Goal: Contribute content: Contribute content

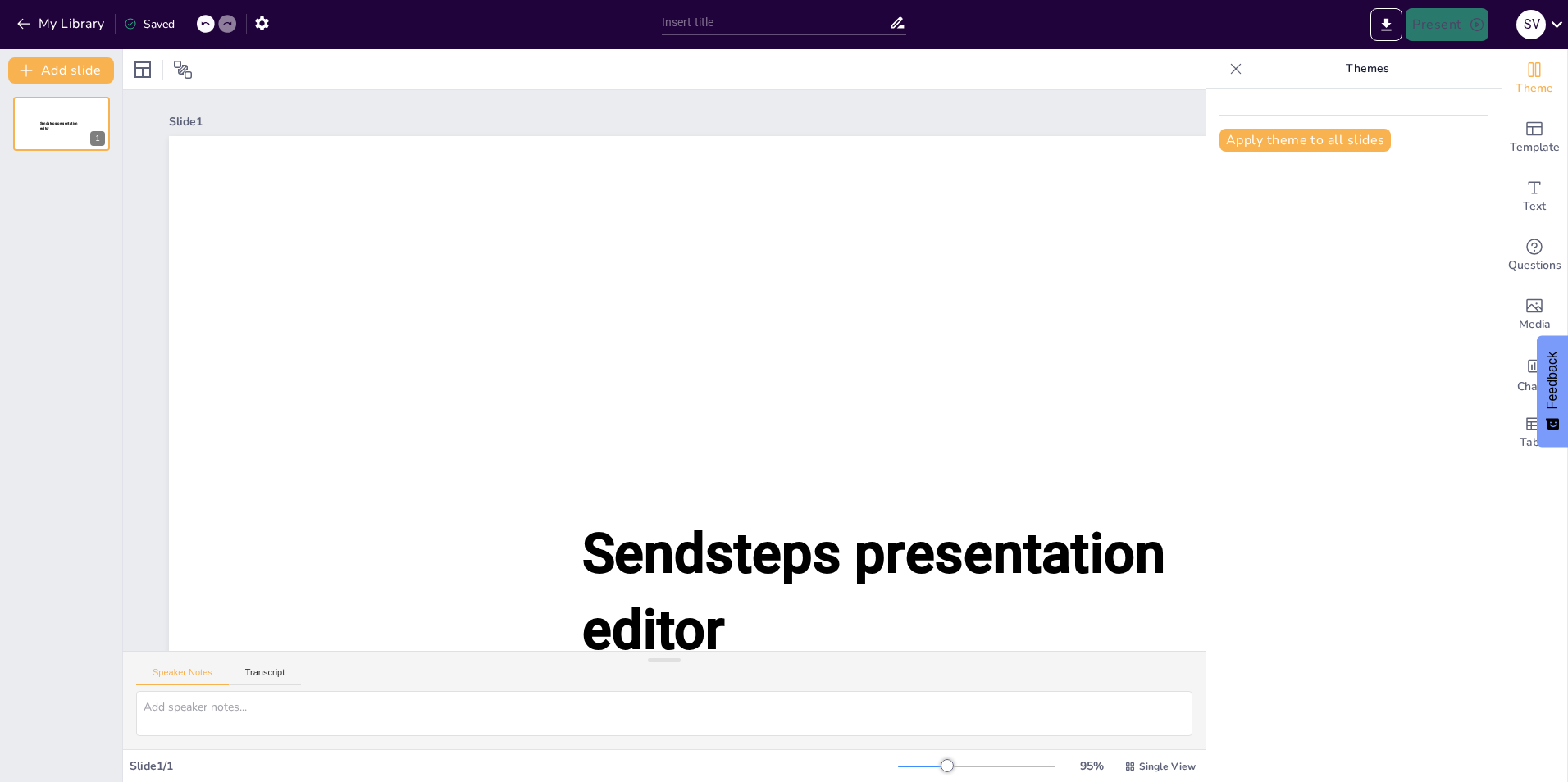
type input "New Sendsteps"
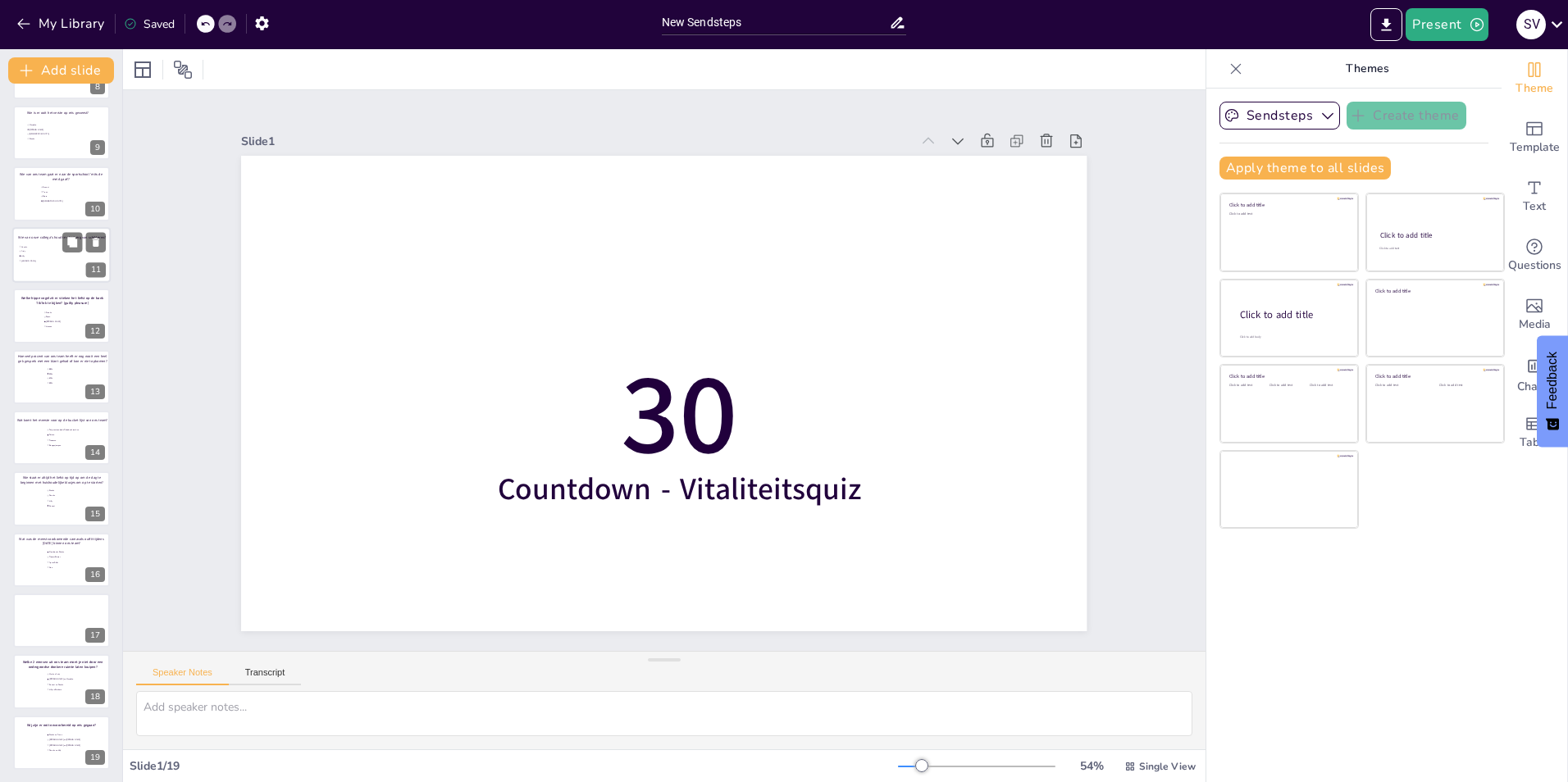
scroll to position [479, 0]
click at [46, 604] on div at bounding box center [61, 620] width 98 height 55
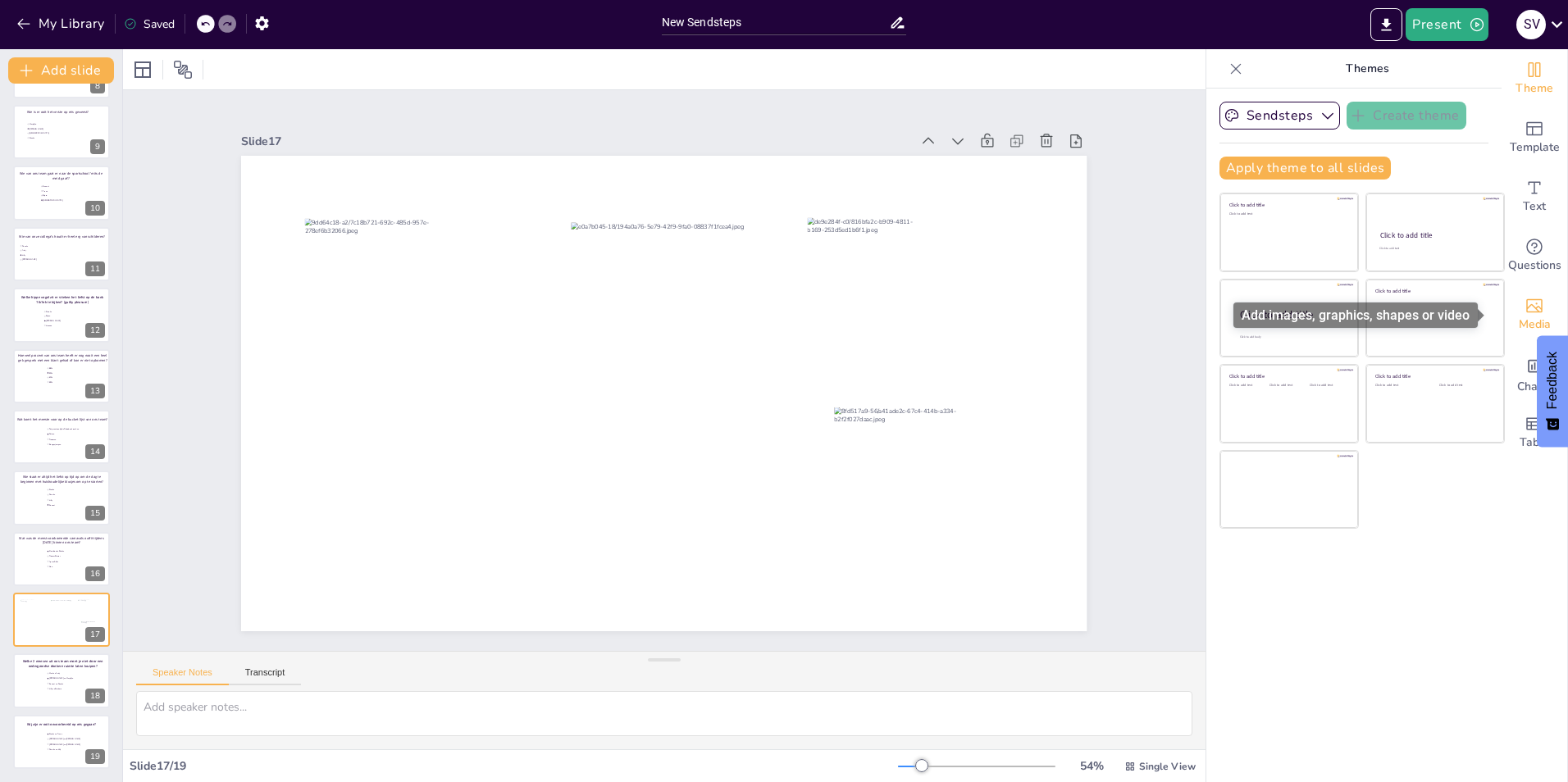
click at [1520, 316] on span "Media" at bounding box center [1534, 324] width 32 height 18
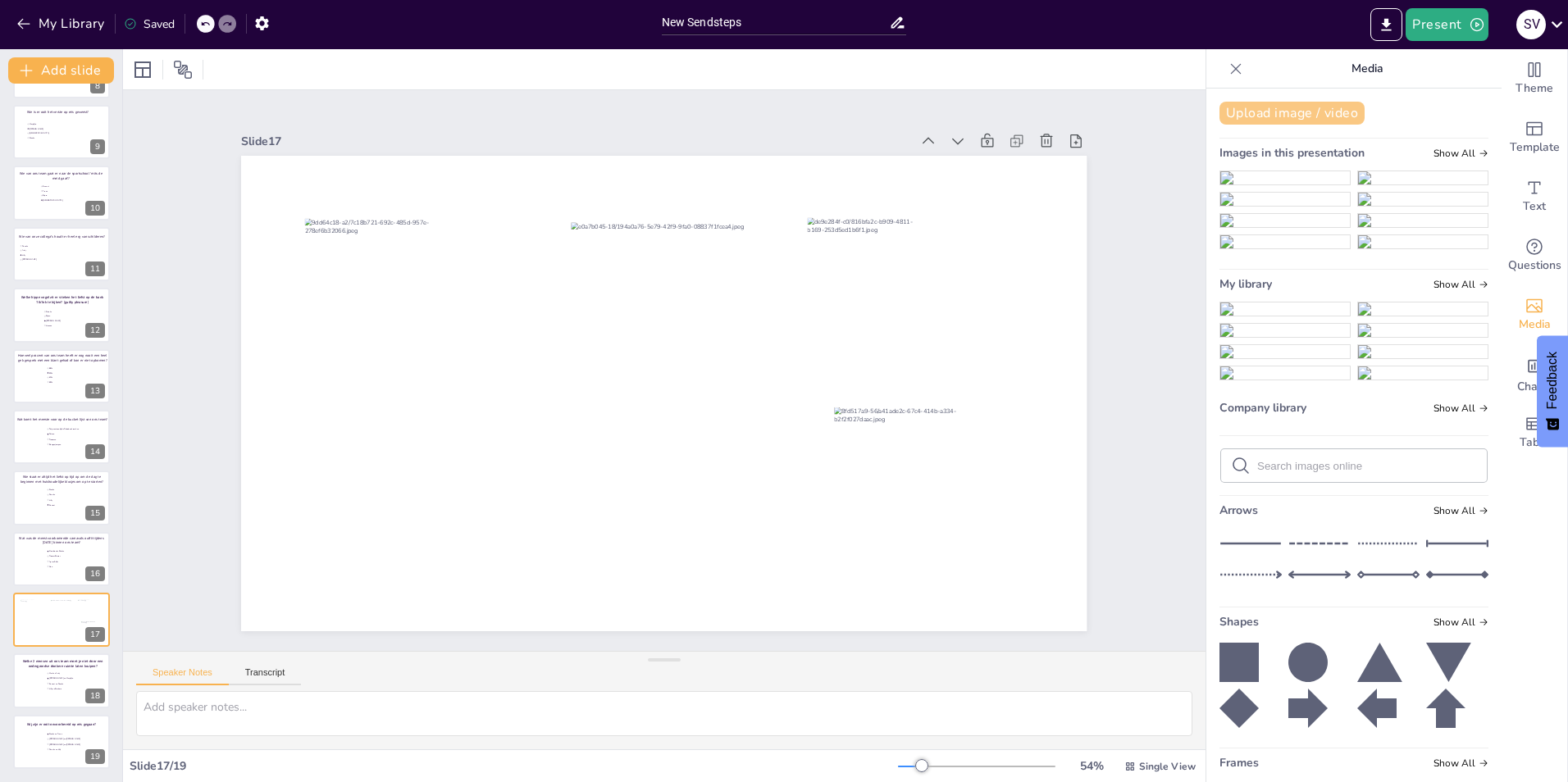
click at [1260, 108] on button "Upload image / video" at bounding box center [1291, 113] width 145 height 23
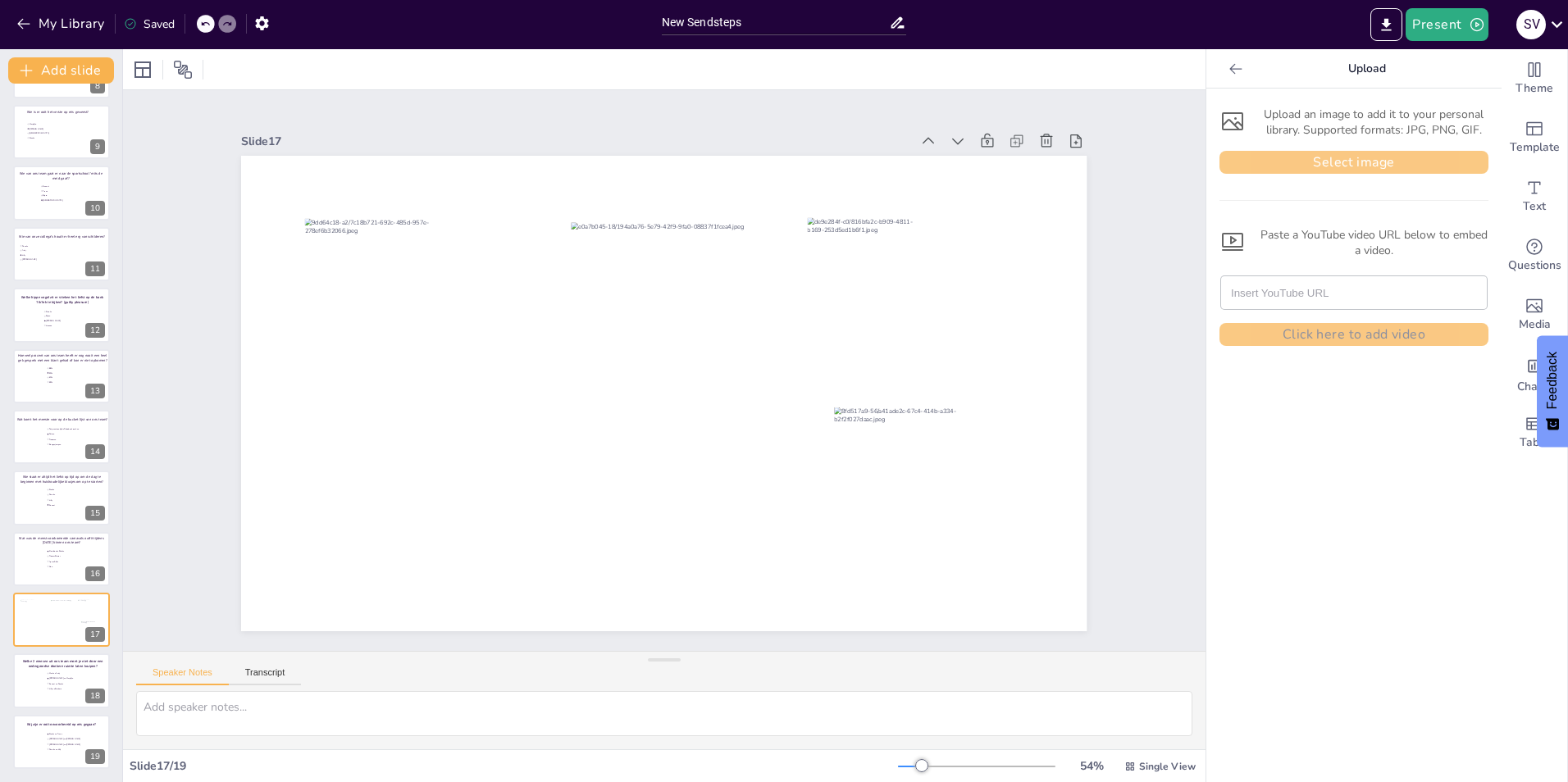
click at [1302, 154] on button "Select image" at bounding box center [1354, 162] width 269 height 23
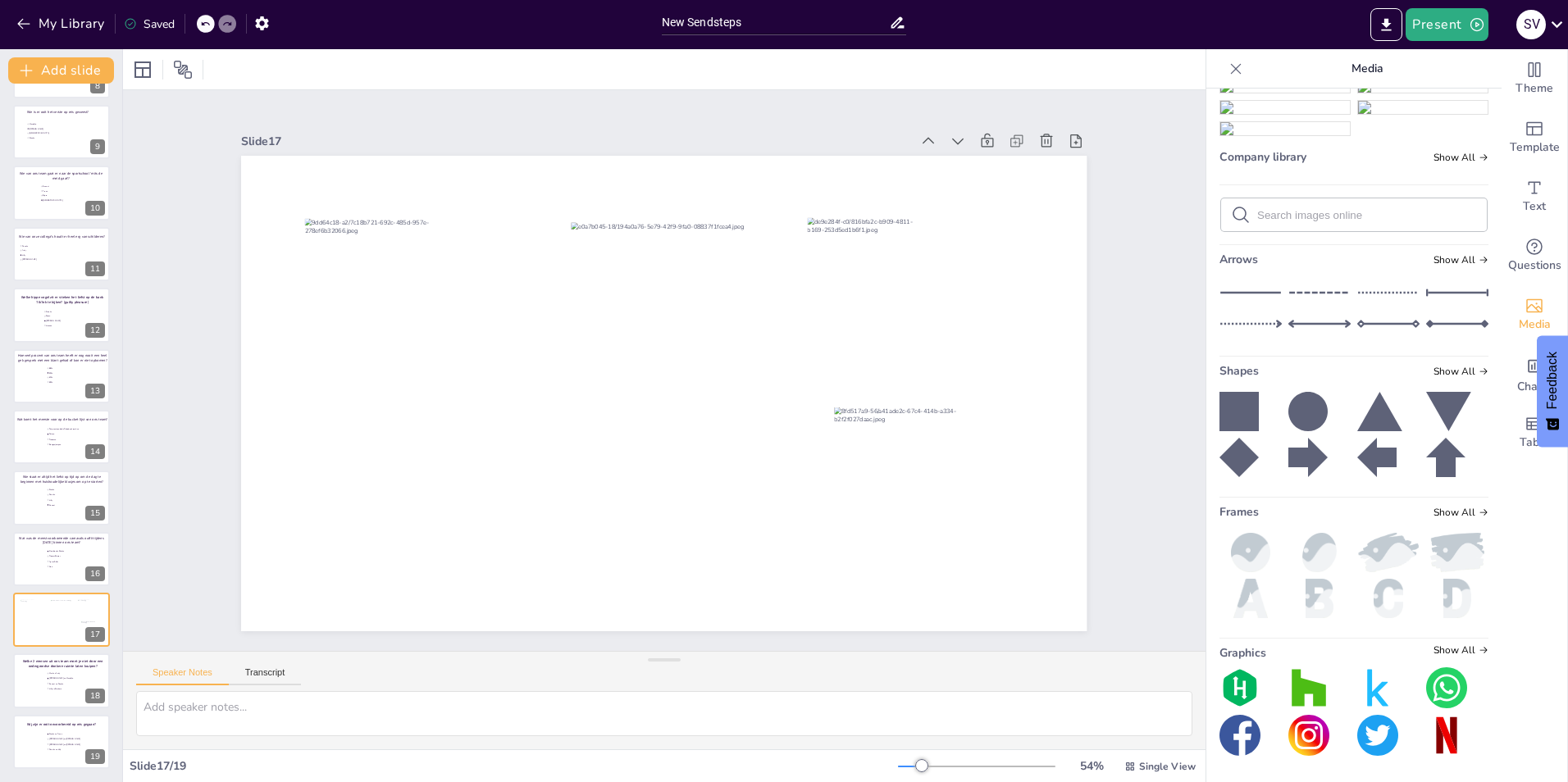
click at [1253, 50] on img at bounding box center [1284, 43] width 129 height 13
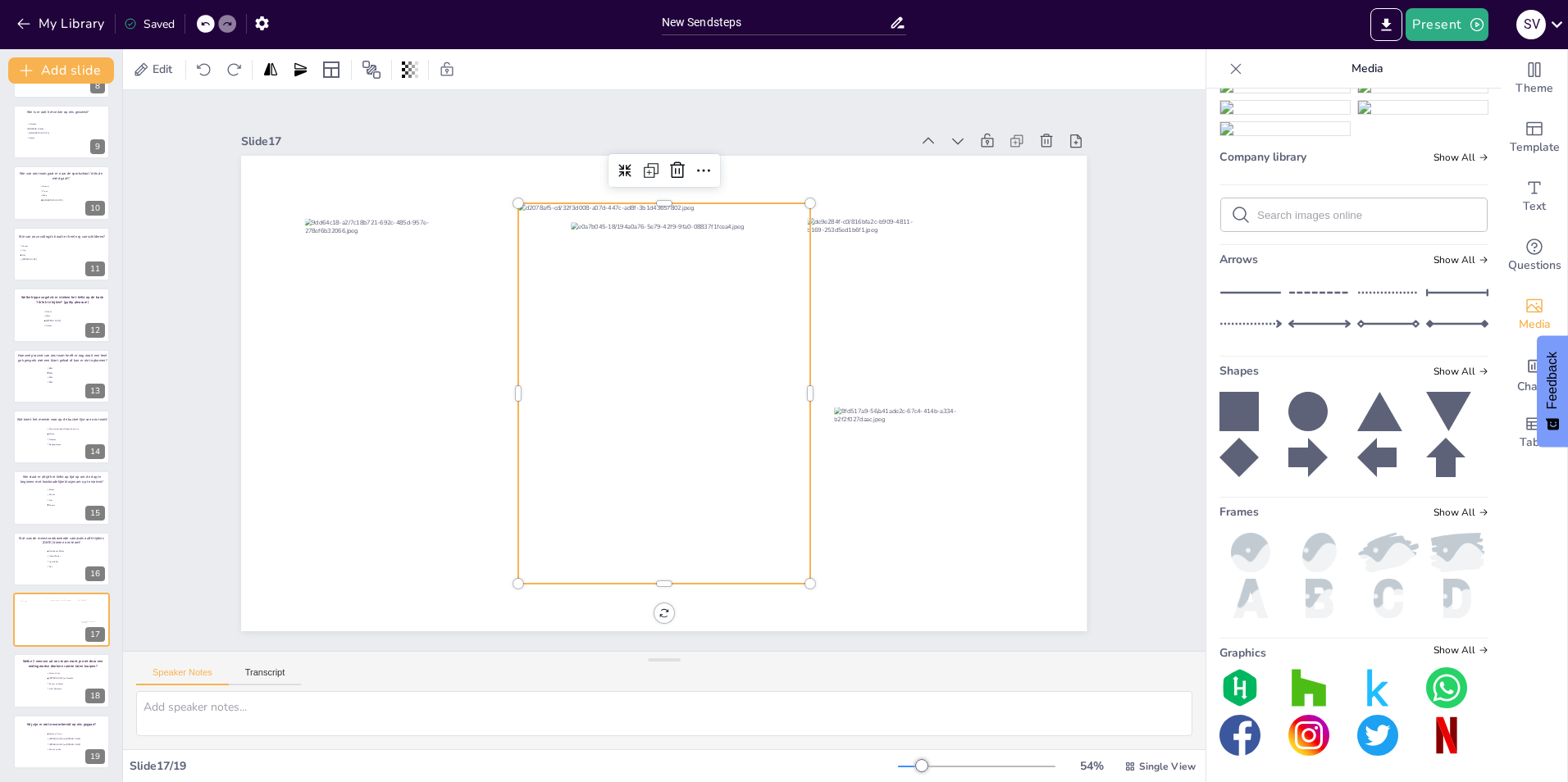
scroll to position [799, 0]
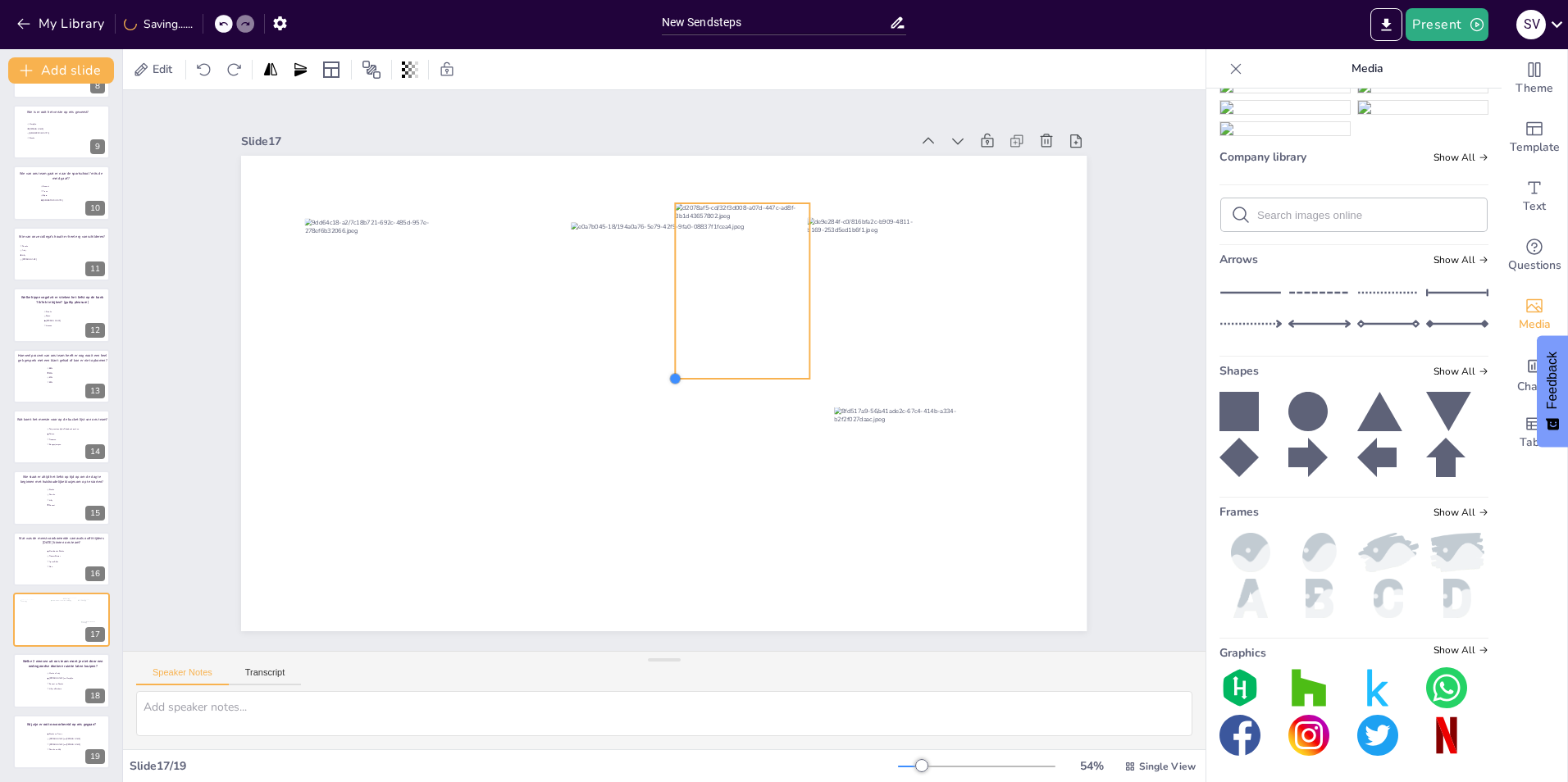
drag, startPoint x: 505, startPoint y: 577, endPoint x: 724, endPoint y: 371, distance: 300.7
click at [724, 371] on div at bounding box center [663, 394] width 846 height 475
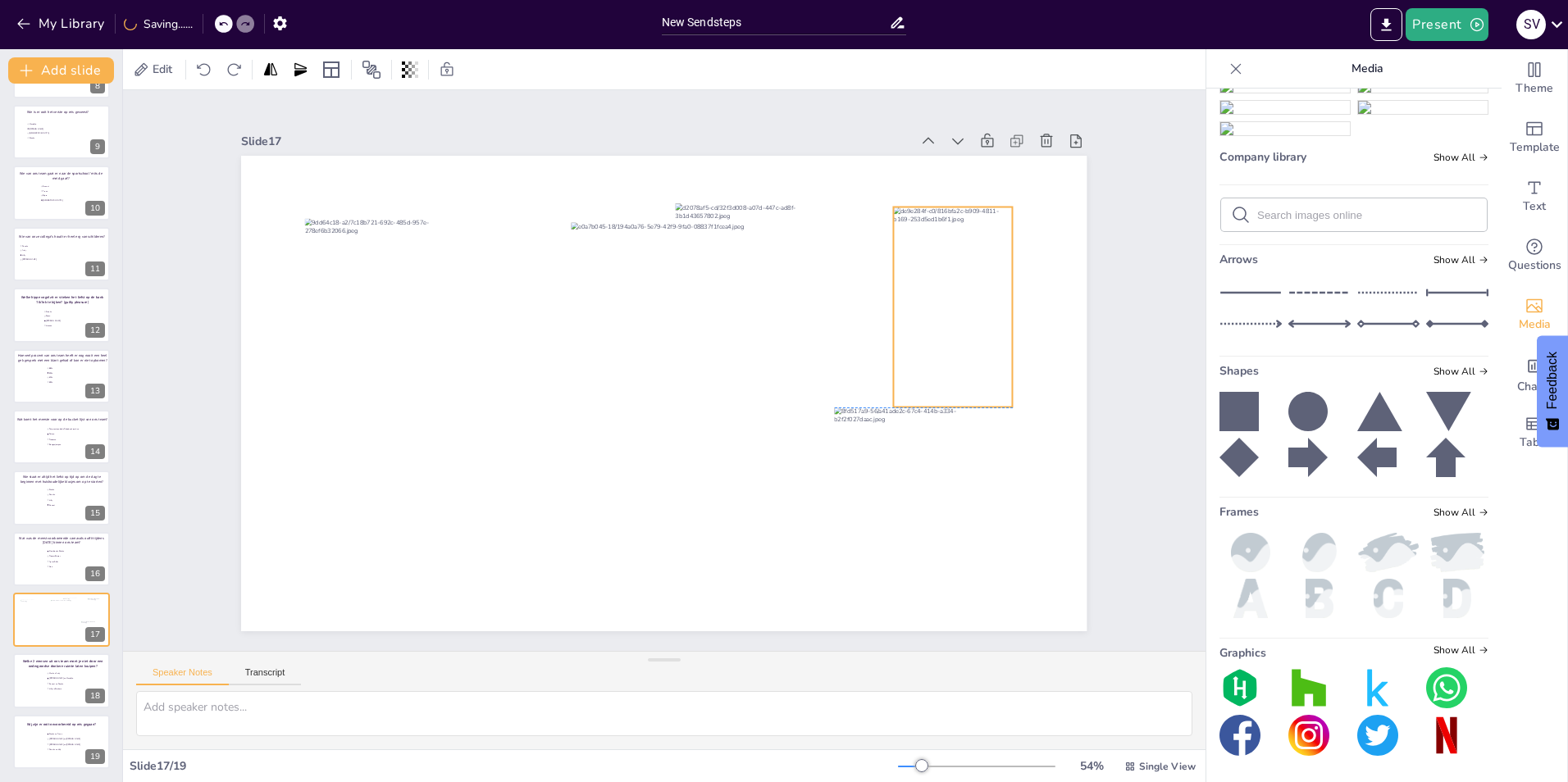
drag, startPoint x: 870, startPoint y: 303, endPoint x: 957, endPoint y: 297, distance: 87.2
click at [957, 297] on div at bounding box center [953, 308] width 119 height 202
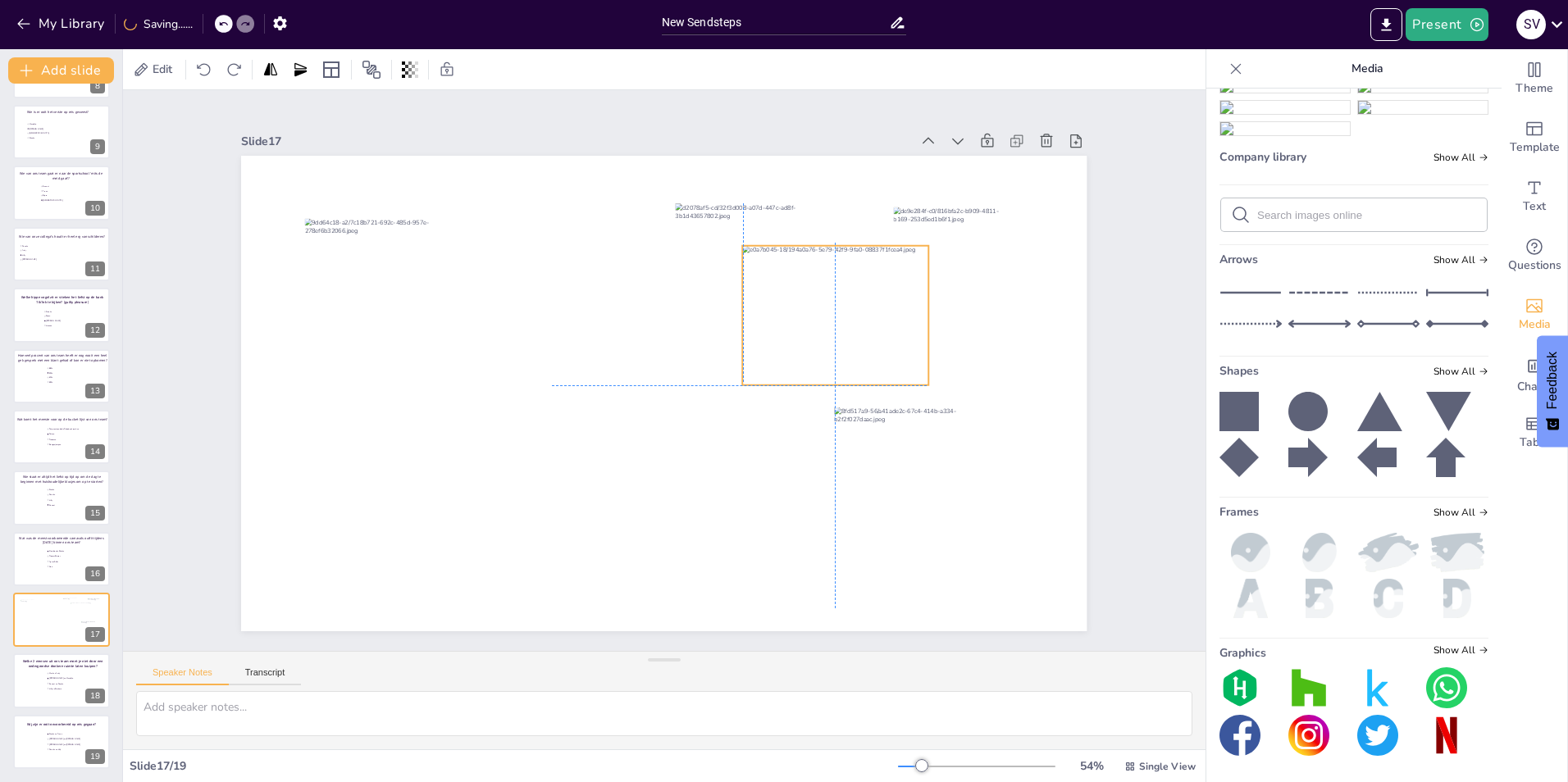
drag, startPoint x: 585, startPoint y: 283, endPoint x: 755, endPoint y: 304, distance: 171.3
click at [755, 156] on div at bounding box center [663, 156] width 846 height 0
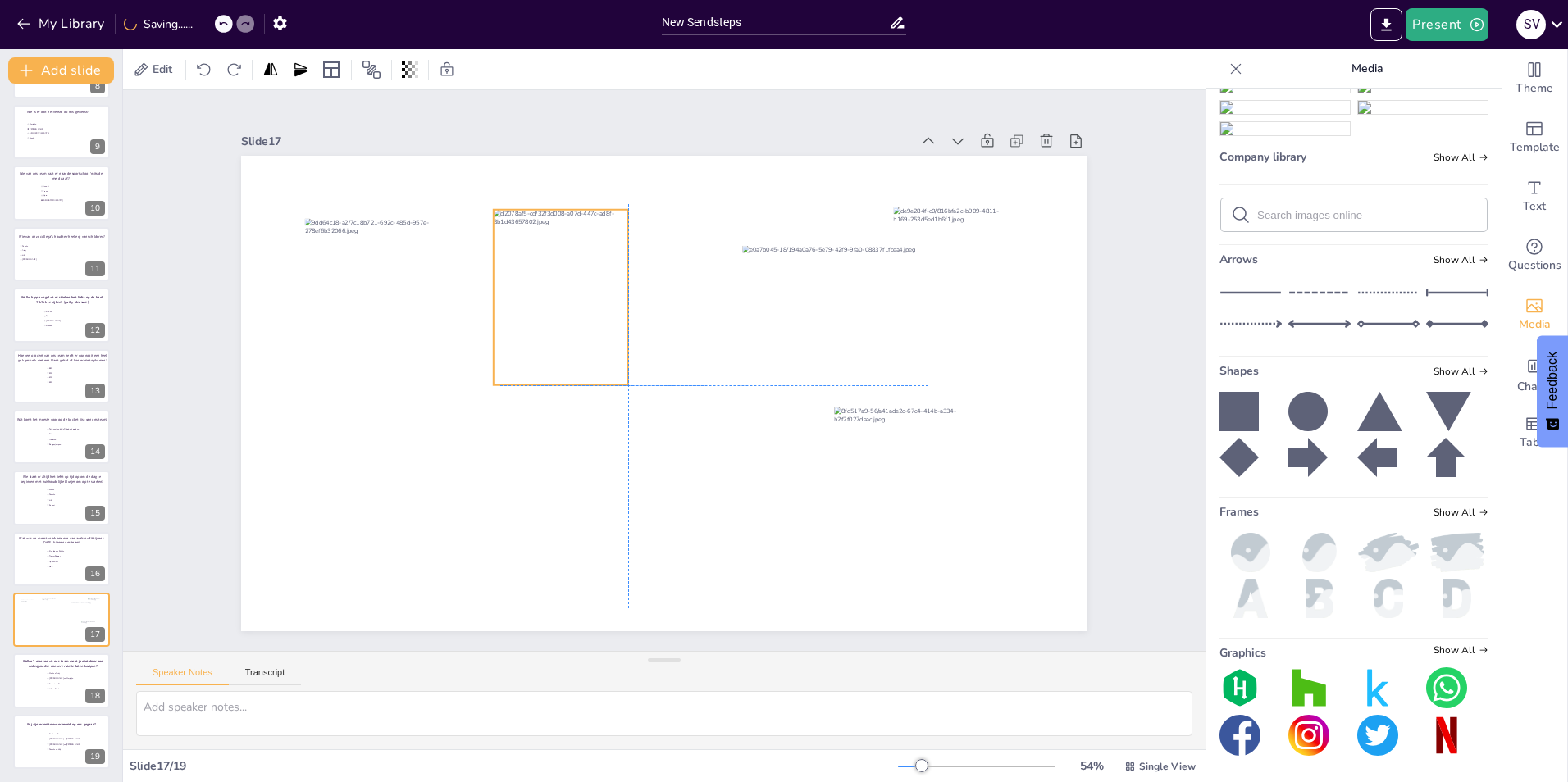
drag, startPoint x: 688, startPoint y: 274, endPoint x: 513, endPoint y: 275, distance: 175.0
click at [513, 275] on div at bounding box center [560, 297] width 134 height 175
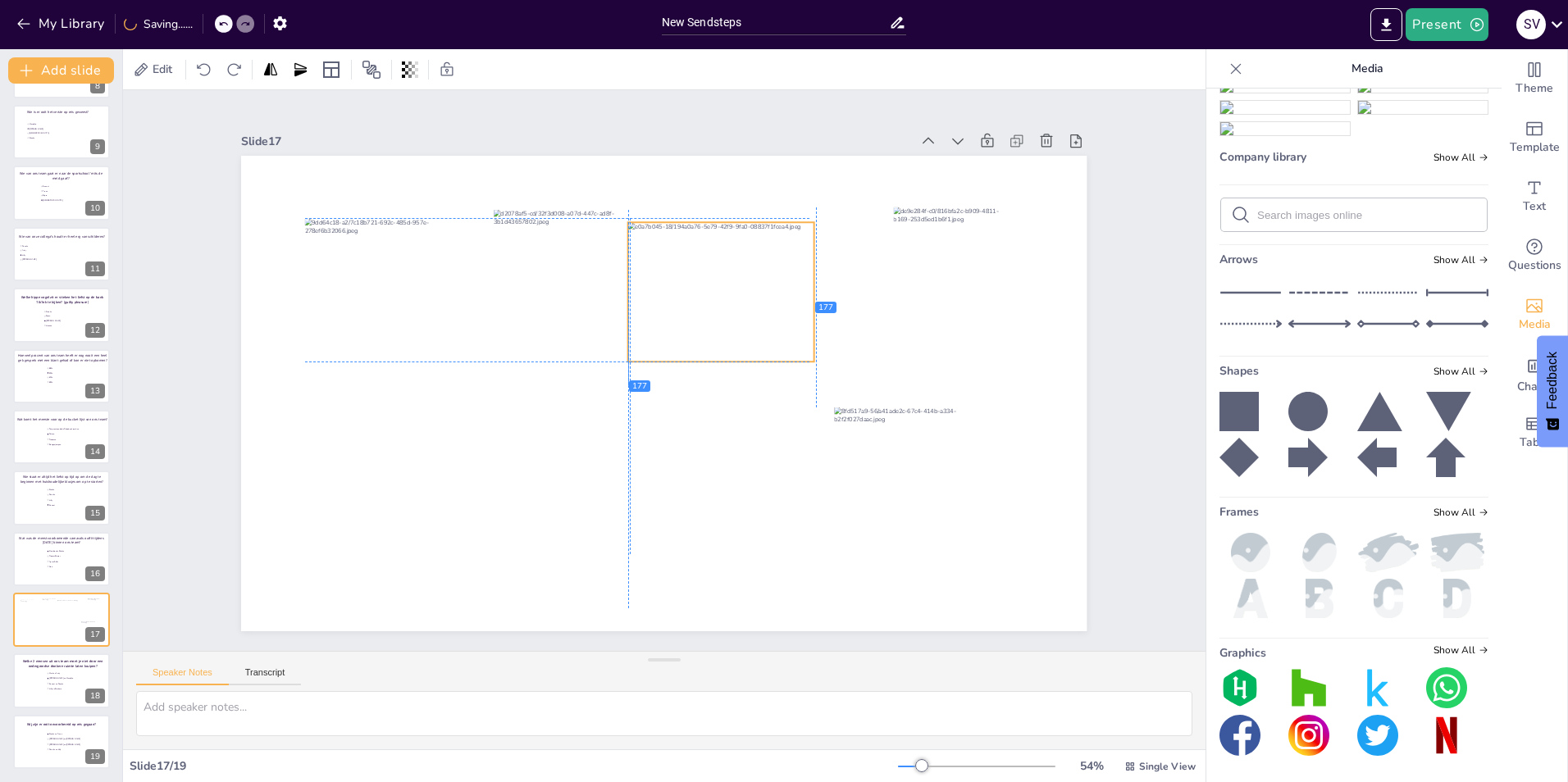
drag, startPoint x: 807, startPoint y: 290, endPoint x: 689, endPoint y: 262, distance: 121.3
click at [689, 262] on div at bounding box center [721, 291] width 186 height 140
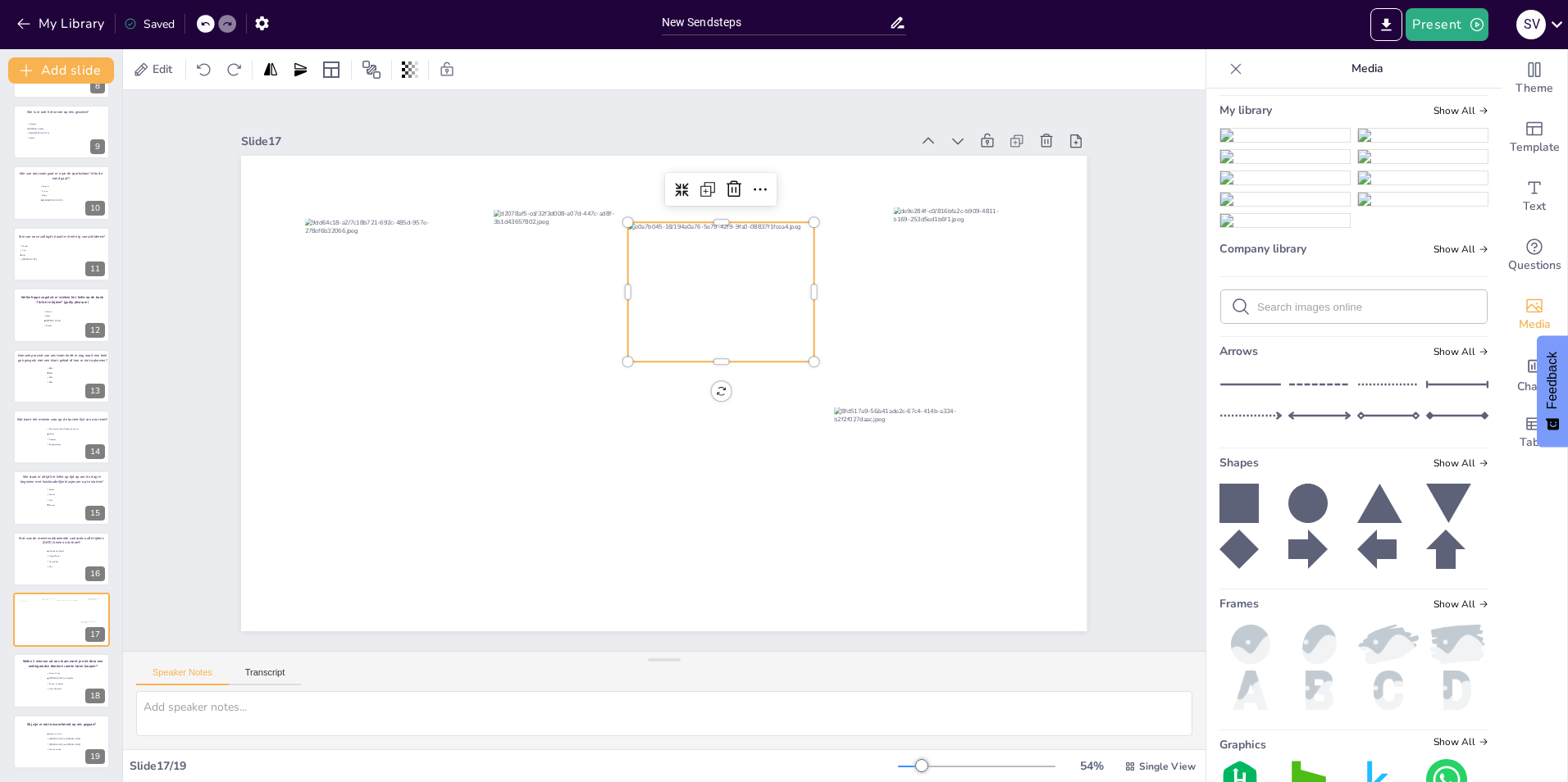
scroll to position [0, 0]
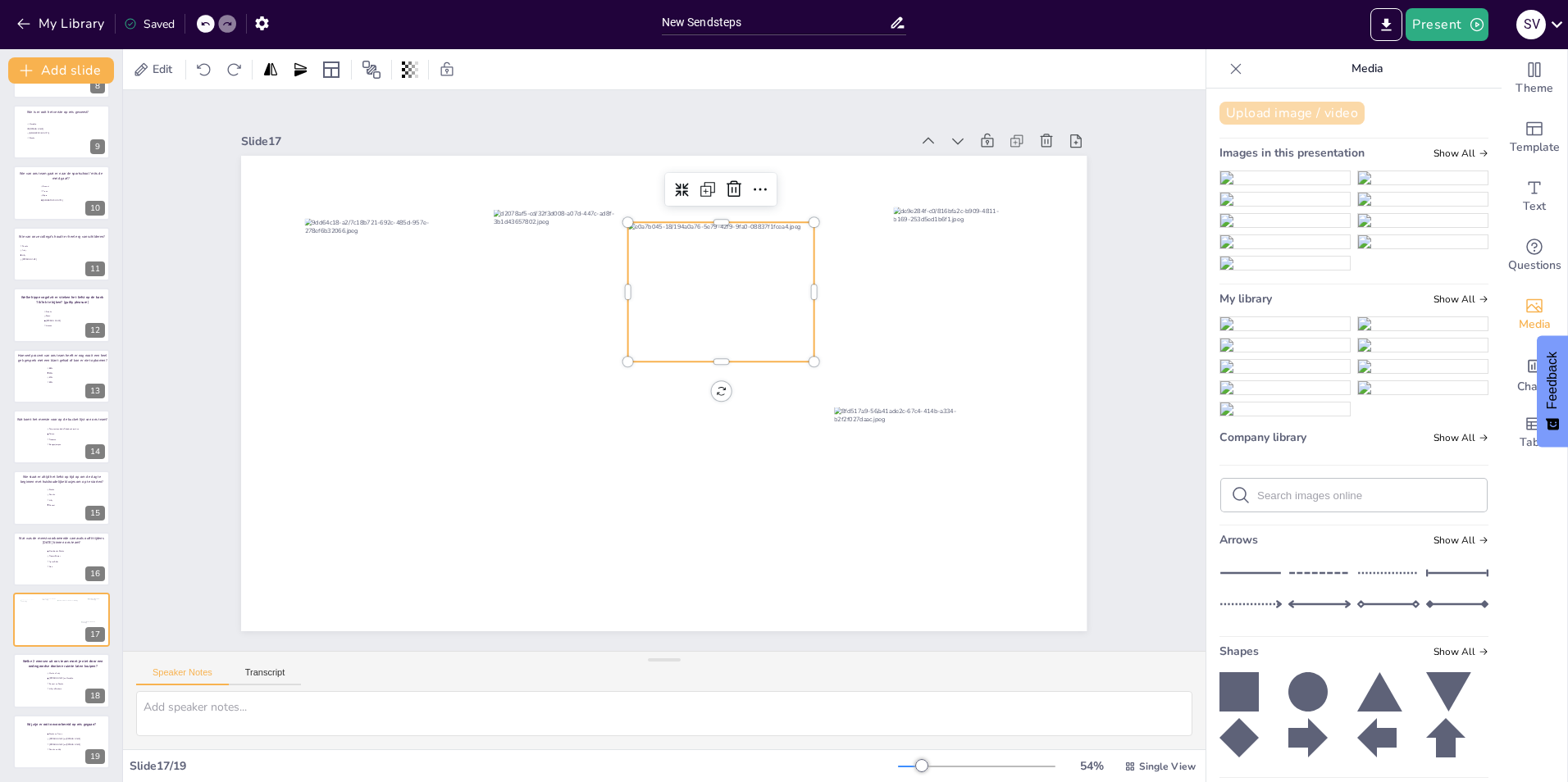
click at [1266, 115] on button "Upload image / video" at bounding box center [1291, 113] width 145 height 23
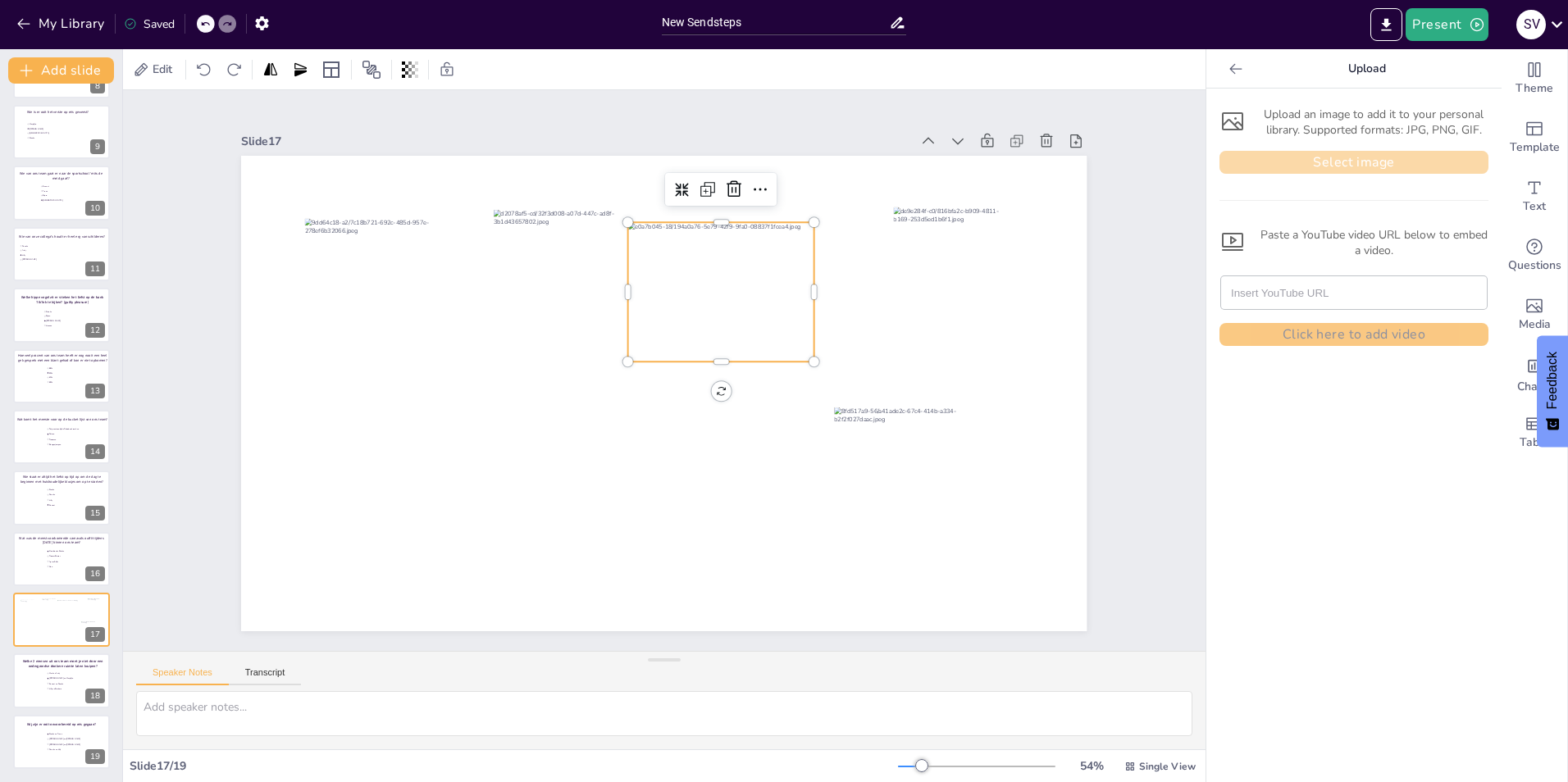
click at [1297, 157] on button "Select image" at bounding box center [1354, 162] width 269 height 23
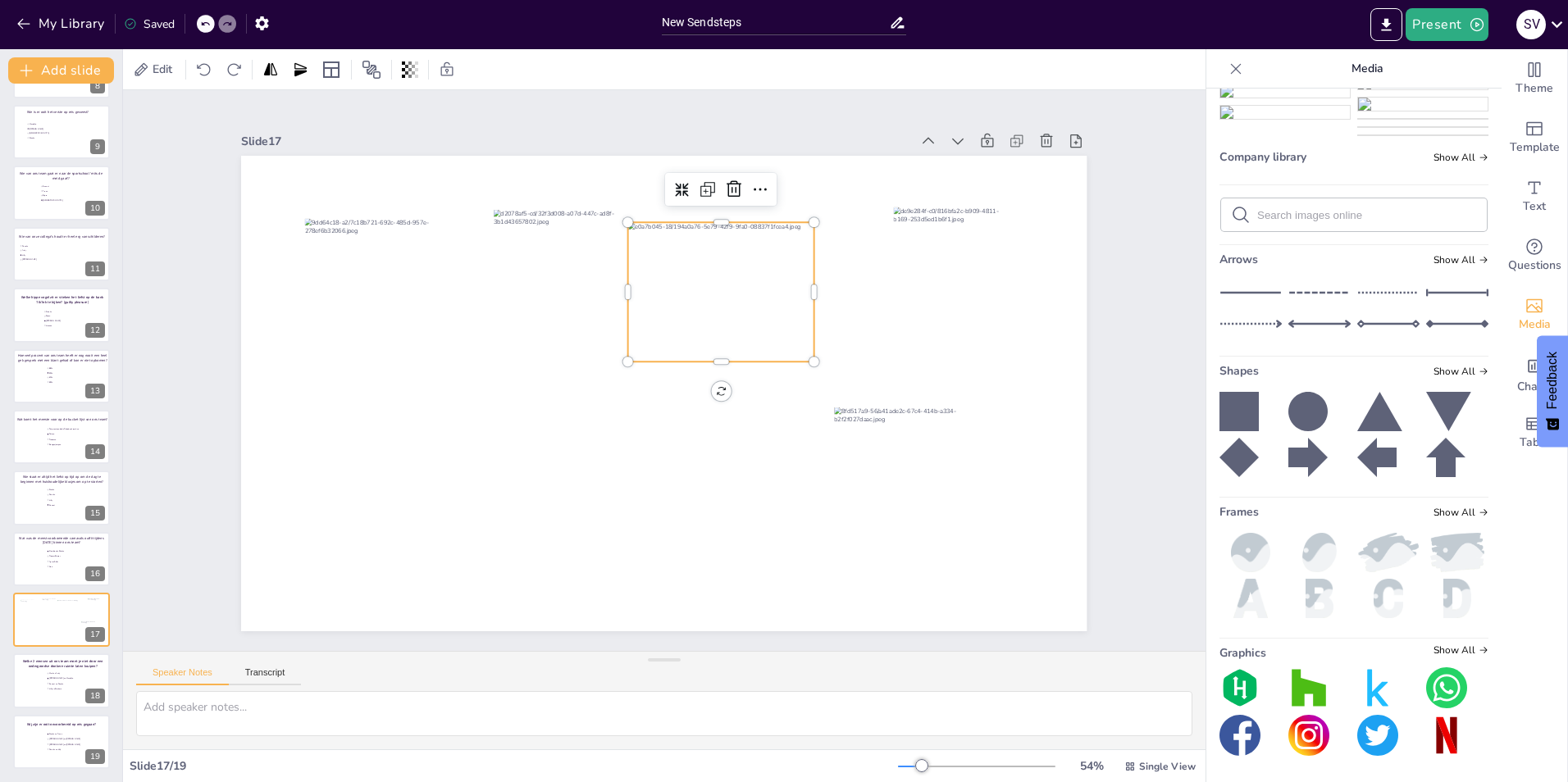
scroll to position [1229, 0]
click at [1273, 43] on img at bounding box center [1284, 36] width 129 height 13
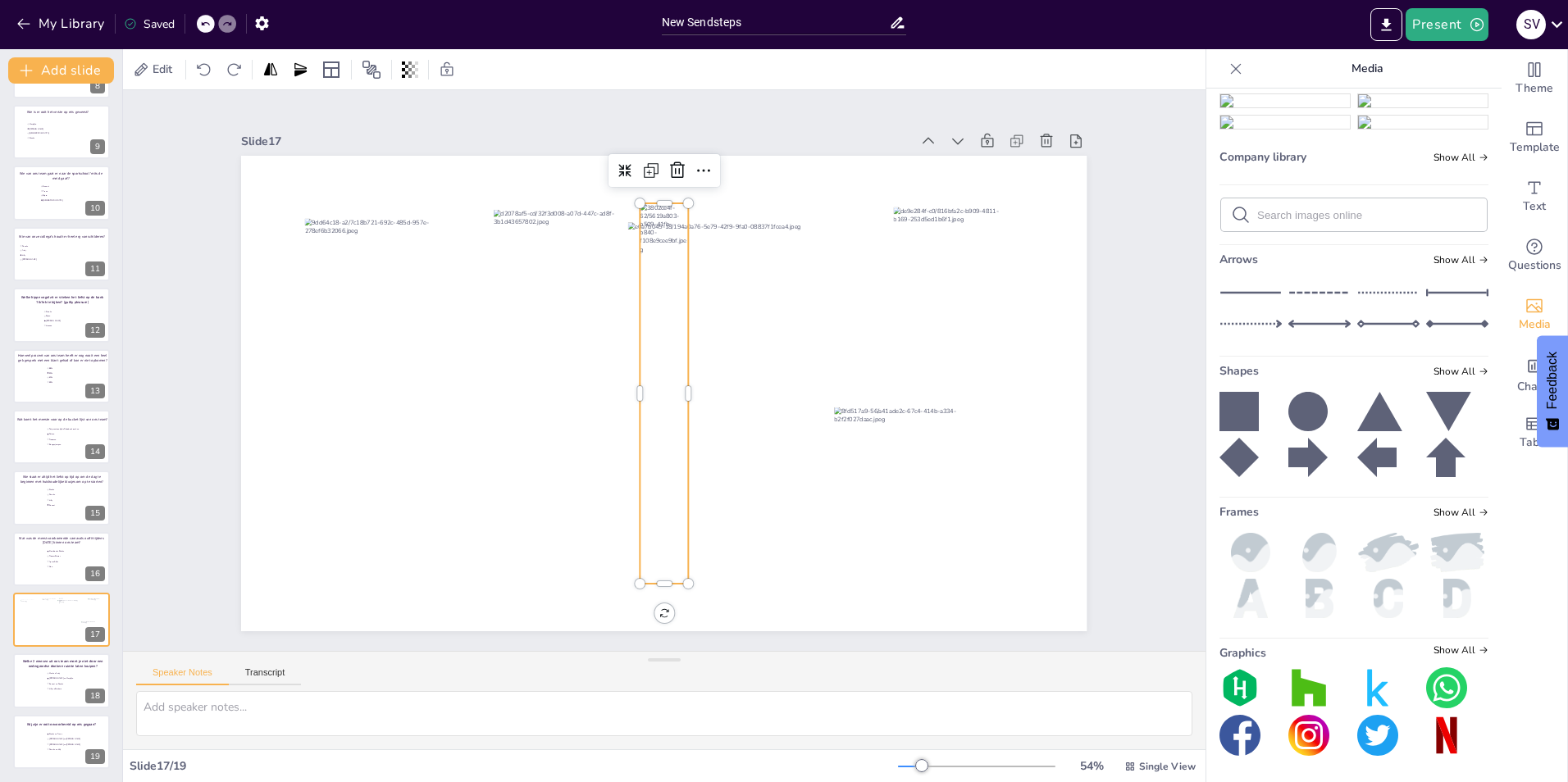
scroll to position [1741, 0]
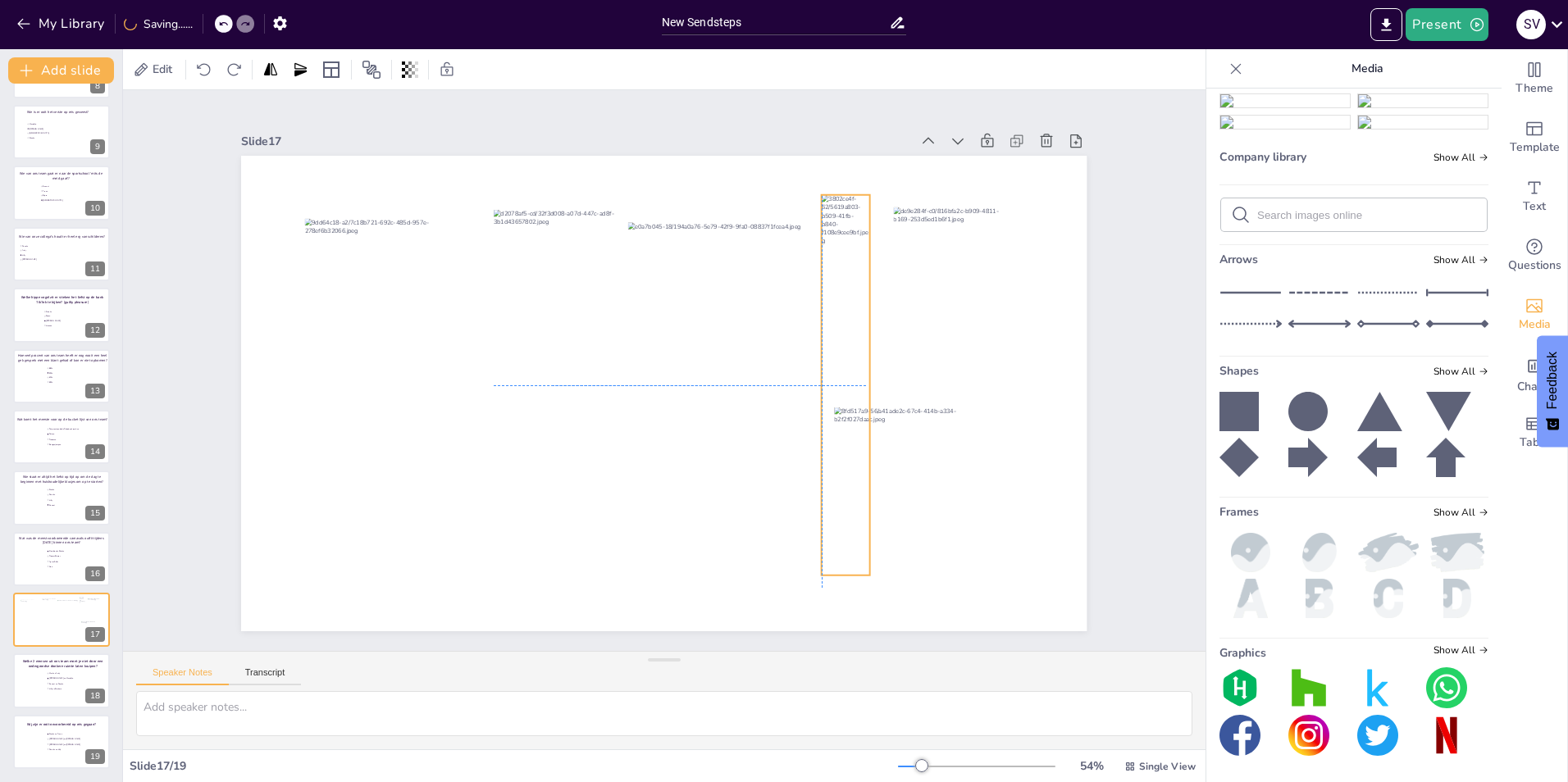
drag, startPoint x: 643, startPoint y: 358, endPoint x: 821, endPoint y: 351, distance: 178.1
click at [822, 351] on div at bounding box center [846, 385] width 48 height 381
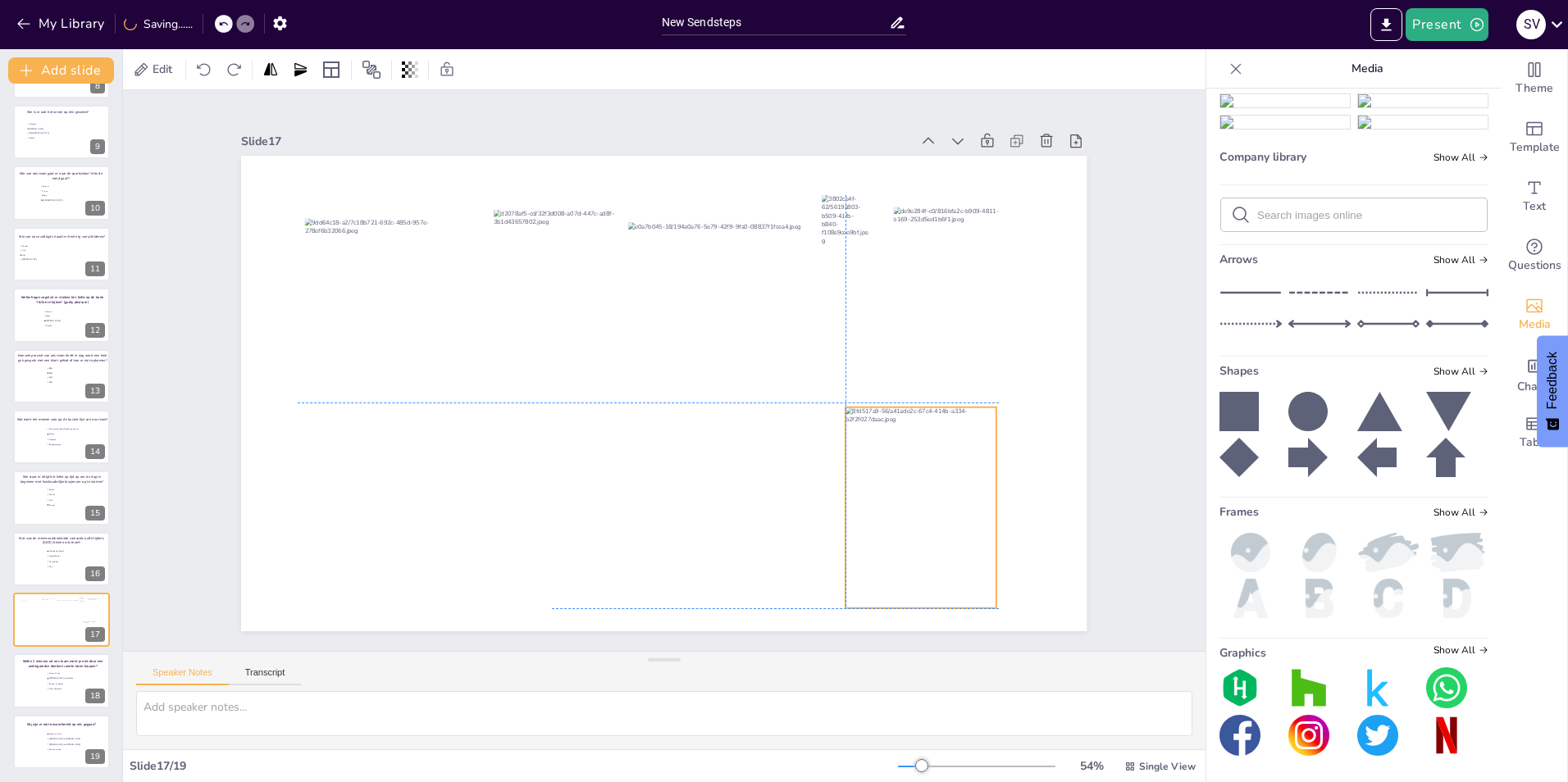
drag, startPoint x: 920, startPoint y: 475, endPoint x: 933, endPoint y: 474, distance: 13.0
click at [933, 474] on div at bounding box center [921, 508] width 151 height 201
click at [546, 114] on div "Slide 1 30 Countdown - Vitaliteitsquiz Slide 2 In welke plaats zijn de meeste c…" at bounding box center [663, 370] width 846 height 521
